Goal: Check status: Check status

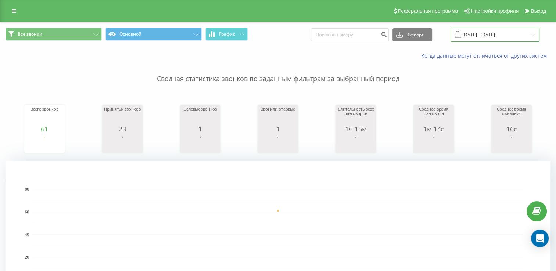
click at [486, 34] on input "[DATE] - [DATE]" at bounding box center [494, 35] width 89 height 14
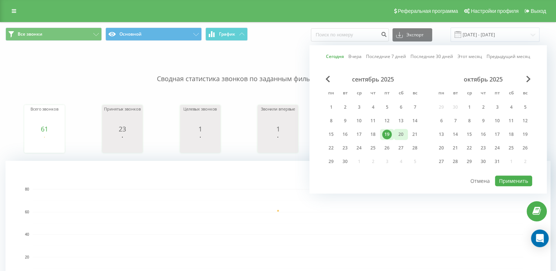
click at [401, 136] on div "20" at bounding box center [401, 135] width 10 height 10
click at [509, 180] on button "Применить" at bounding box center [513, 181] width 37 height 11
type input "[DATE] - [DATE]"
